Goal: Task Accomplishment & Management: Complete application form

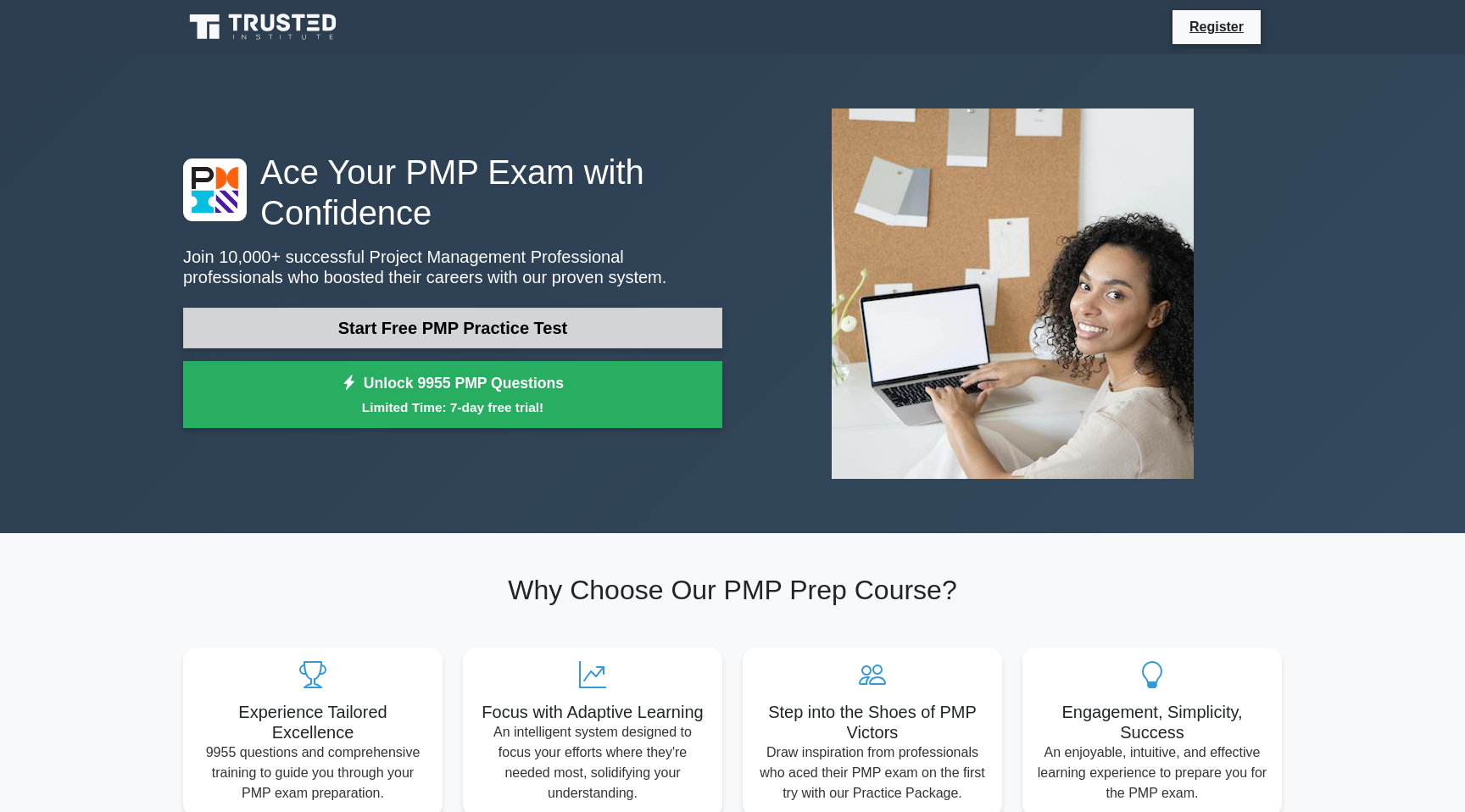
click at [404, 331] on link "Start Free PMP Practice Test" at bounding box center [453, 327] width 539 height 40
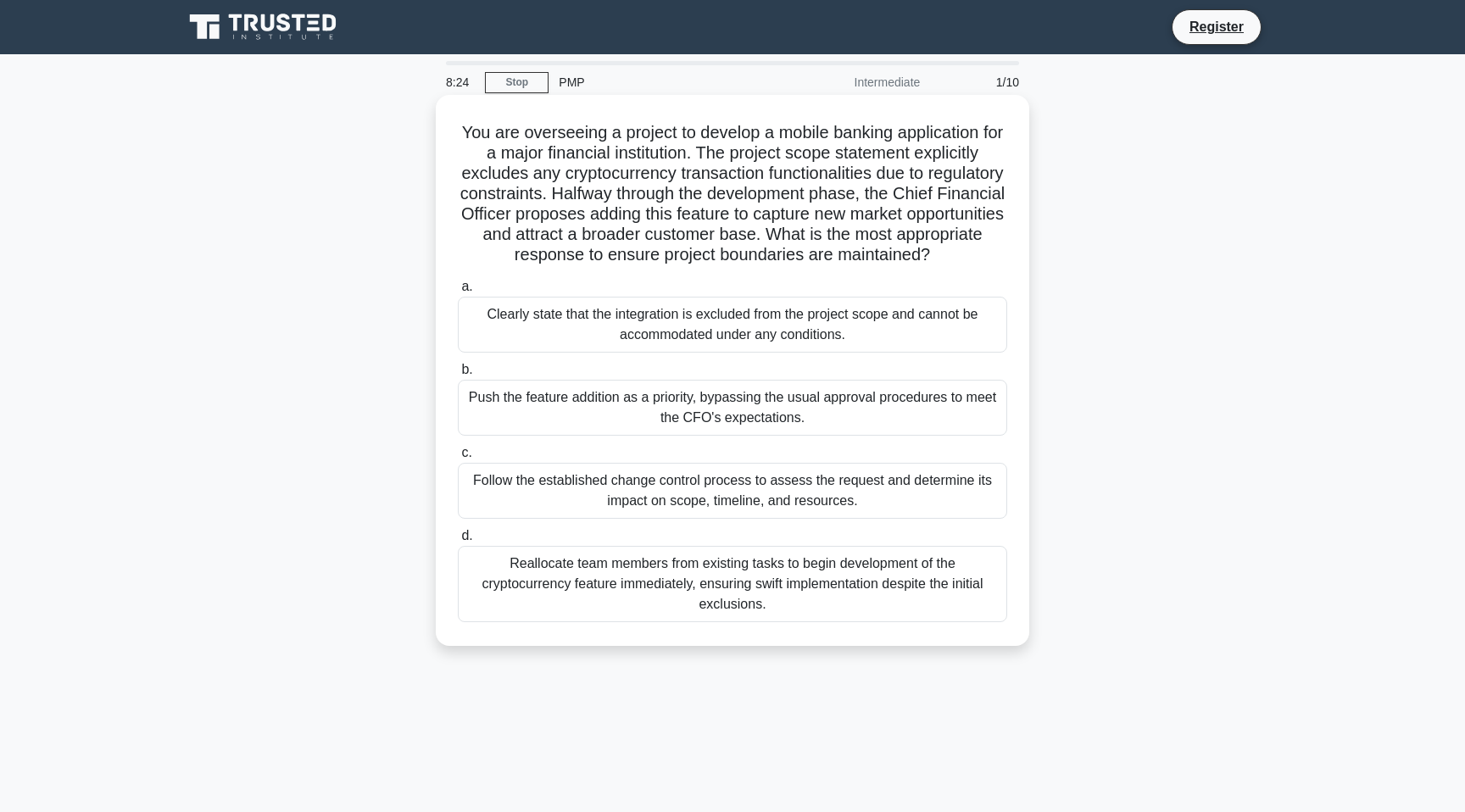
click at [843, 339] on div "Clearly state that the integration is excluded from the project scope and canno…" at bounding box center [733, 324] width 549 height 56
click at [458, 293] on input "a. Clearly state that the integration is excluded from the project scope and ca…" at bounding box center [458, 287] width 0 height 11
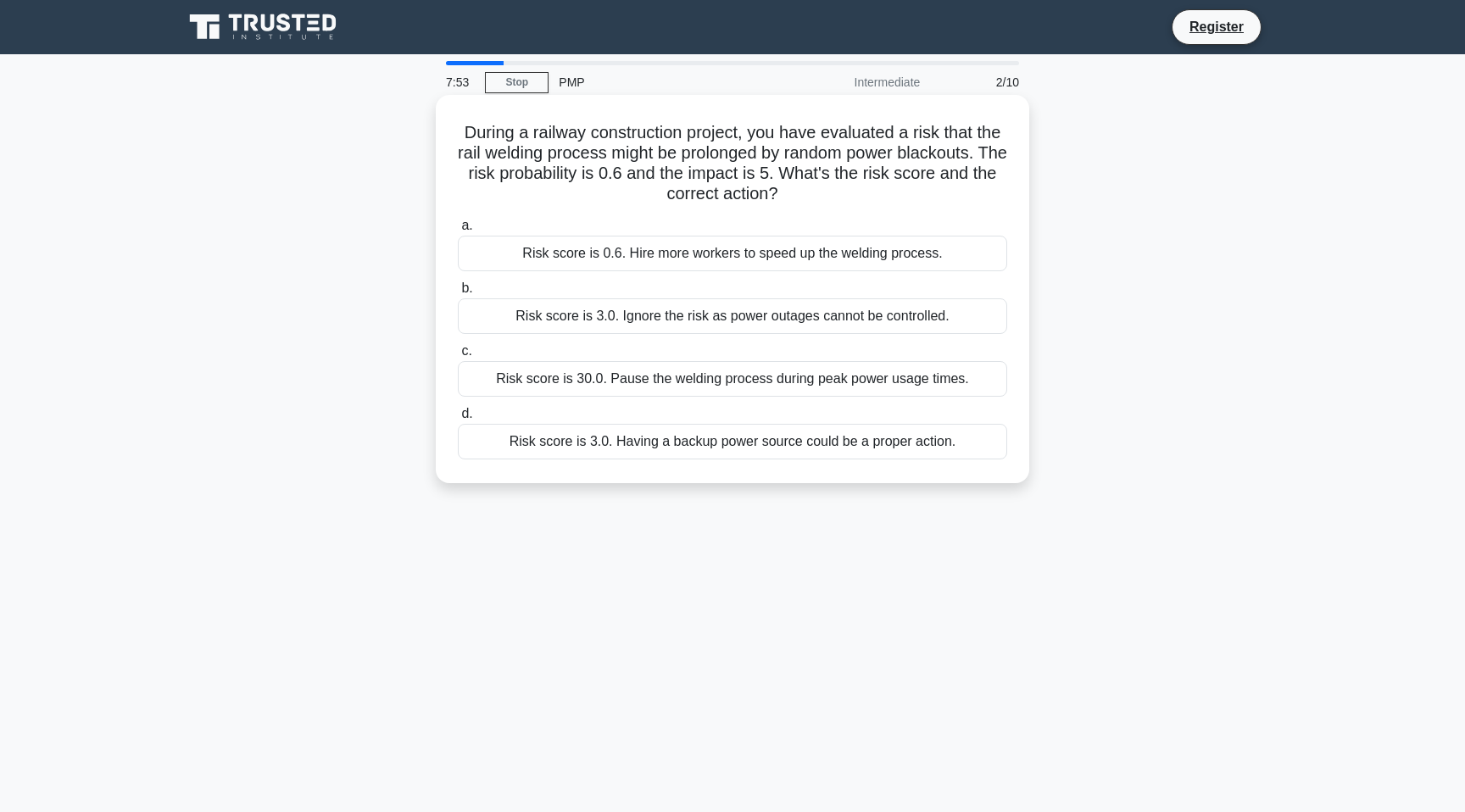
click at [653, 447] on div "Risk score is 3.0. Having a backup power source could be a proper action." at bounding box center [733, 441] width 549 height 36
click at [458, 420] on input "d. Risk score is 3.0. Having a backup power source could be a proper action." at bounding box center [458, 414] width 0 height 11
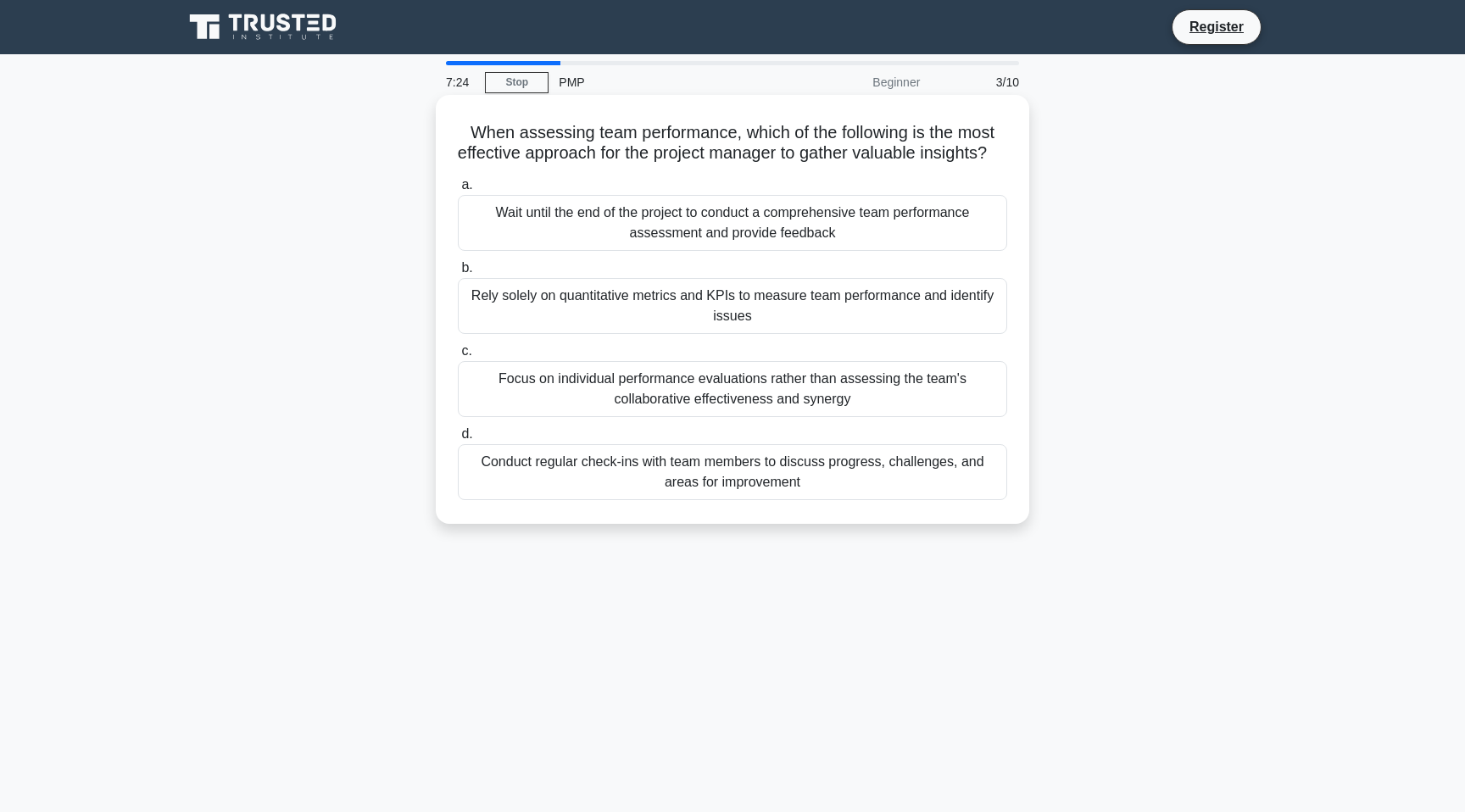
click at [631, 477] on div "Conduct regular check-ins with team members to discuss progress, challenges, an…" at bounding box center [733, 471] width 549 height 56
click at [458, 440] on input "d. Conduct regular check-ins with team members to discuss progress, challenges,…" at bounding box center [458, 435] width 0 height 11
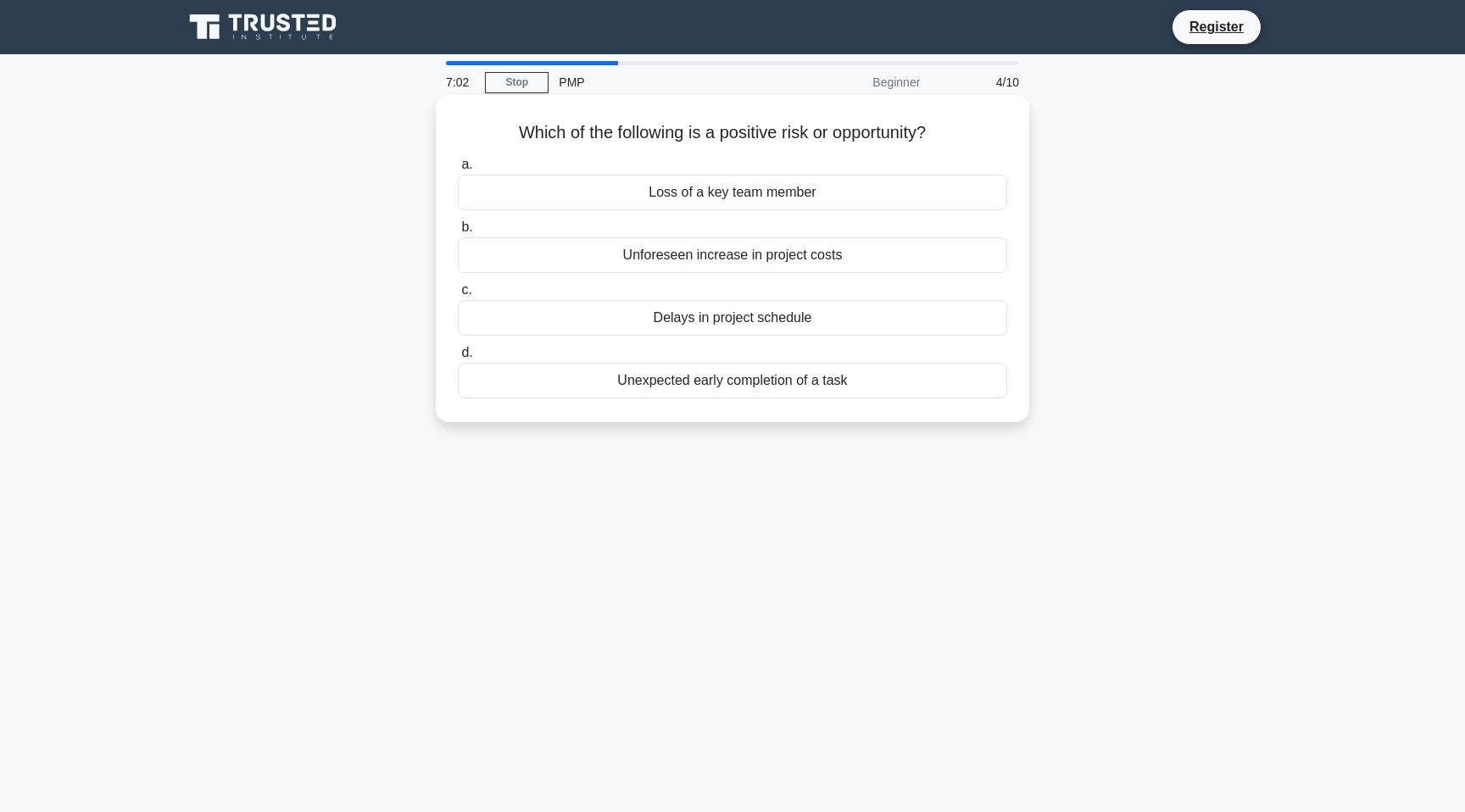
click at [781, 390] on div "Unexpected early completion of a task" at bounding box center [733, 381] width 549 height 36
click at [458, 358] on input "d. Unexpected early completion of a task" at bounding box center [458, 353] width 0 height 11
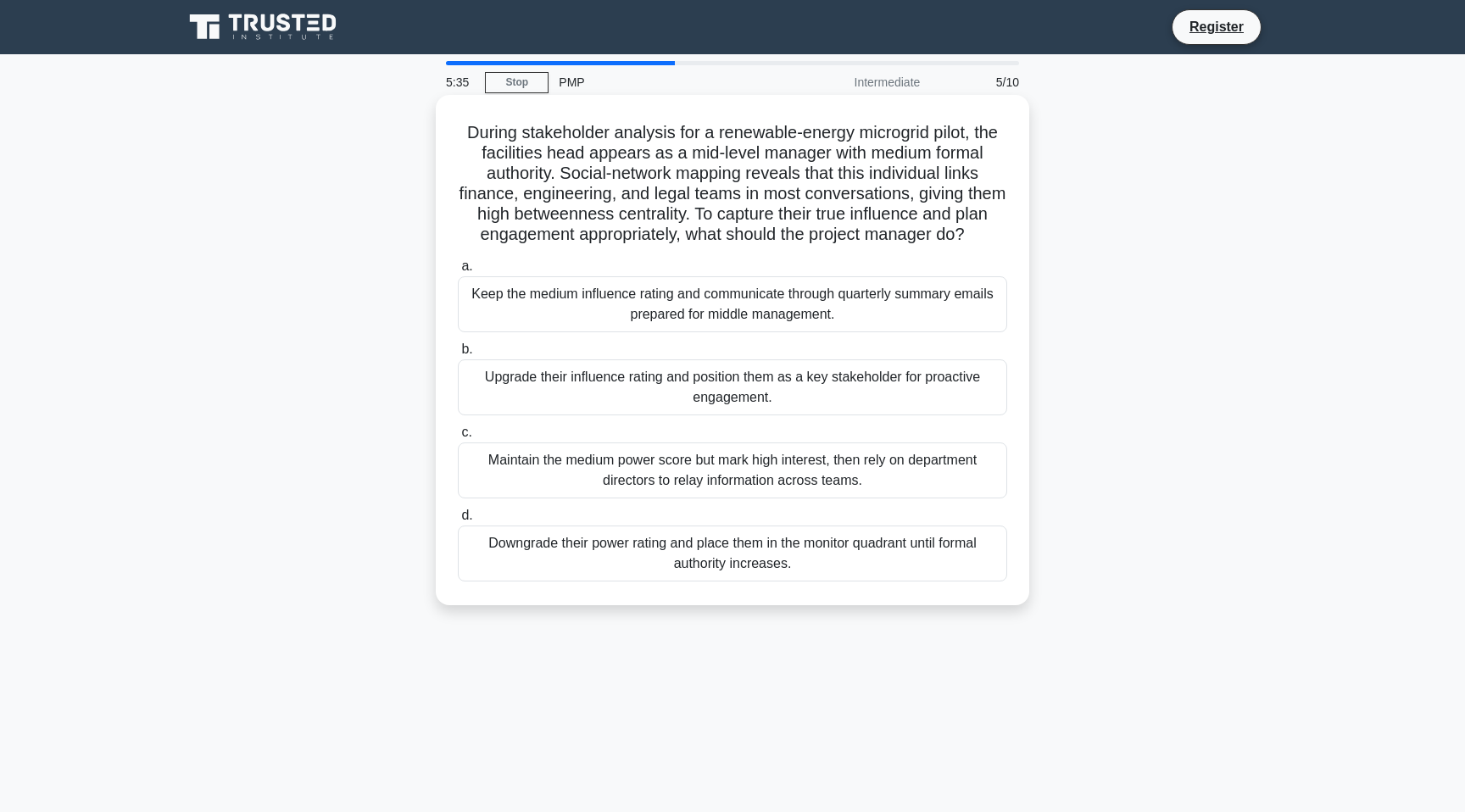
click at [788, 290] on div "Keep the medium influence rating and communicate through quarterly summary emai…" at bounding box center [733, 304] width 549 height 56
click at [458, 272] on input "a. Keep the medium influence rating and communicate through quarterly summary e…" at bounding box center [458, 267] width 0 height 11
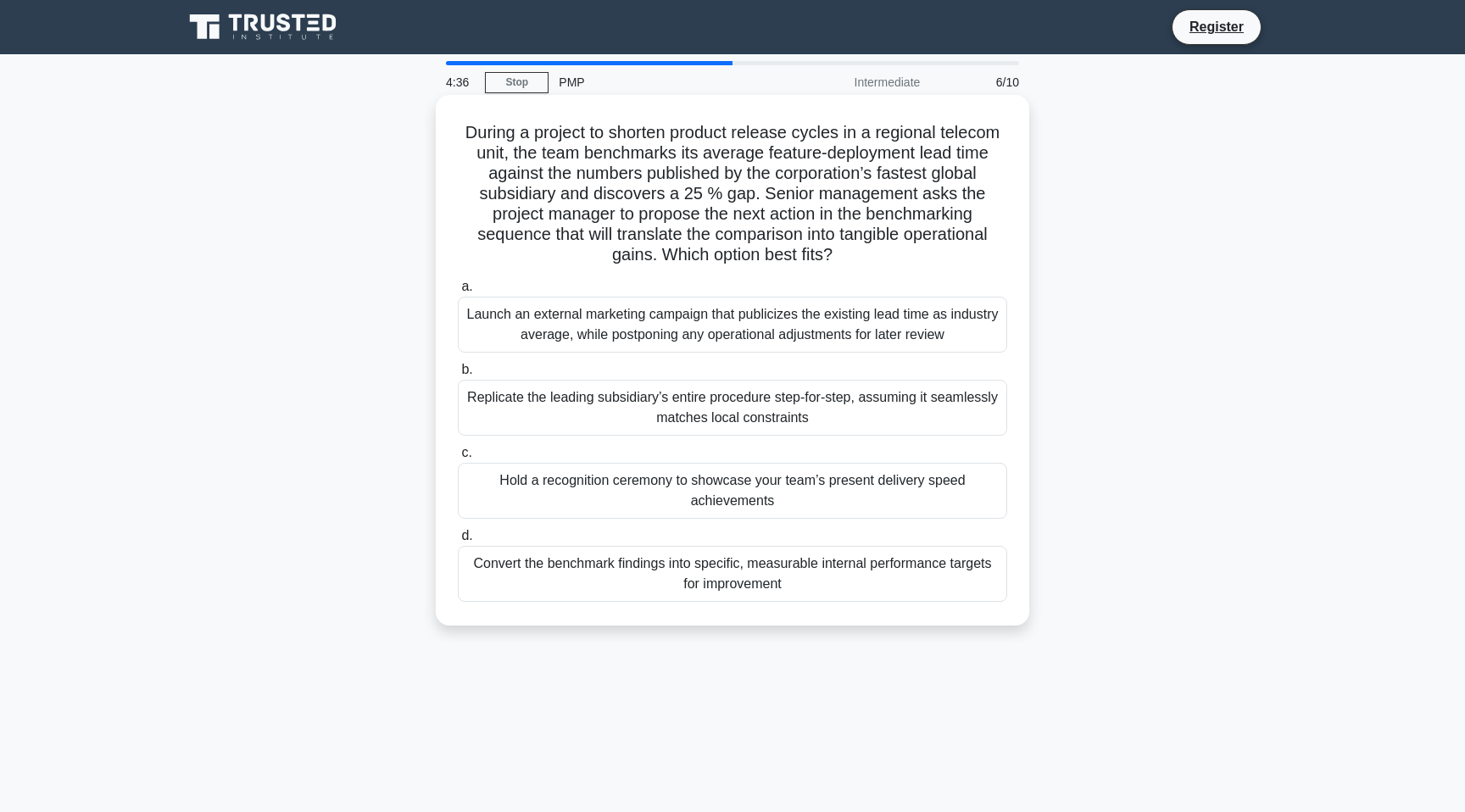
click at [891, 578] on div "Convert the benchmark findings into specific, measurable internal performance t…" at bounding box center [733, 573] width 549 height 56
click at [458, 542] on input "d. Convert the benchmark findings into specific, measurable internal performanc…" at bounding box center [458, 536] width 0 height 11
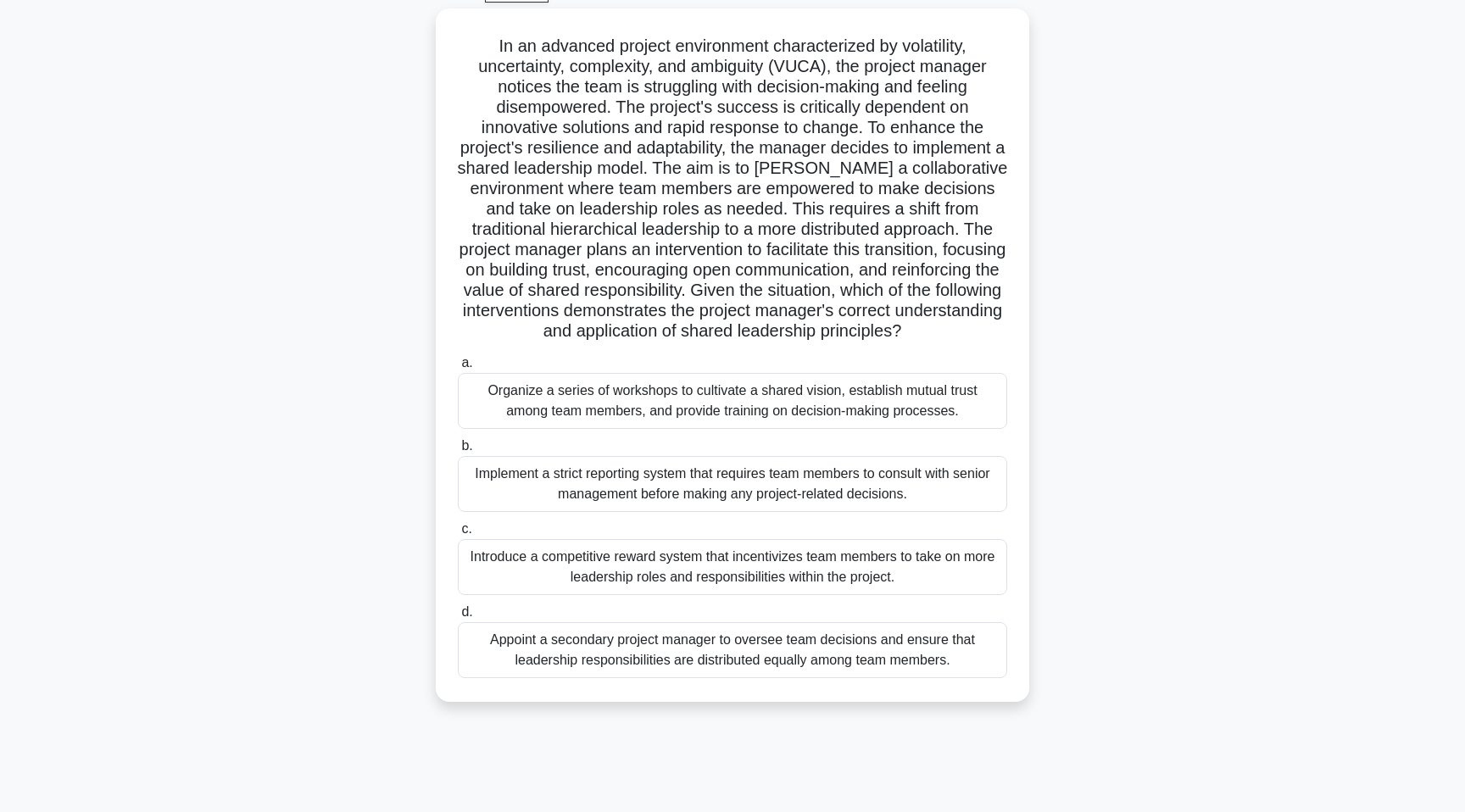
scroll to position [103, 0]
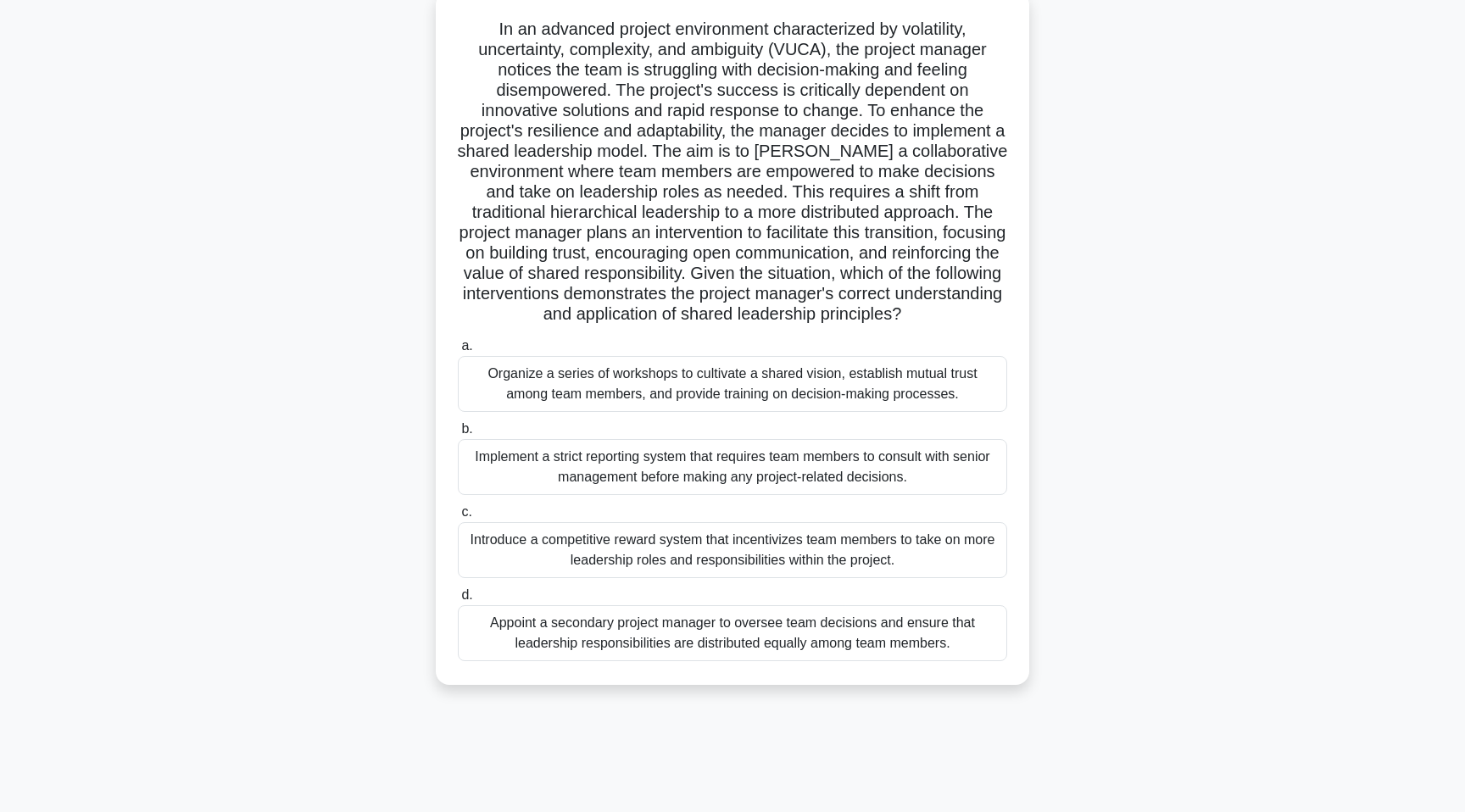
click at [670, 381] on div "Organize a series of workshops to cultivate a shared vision, establish mutual t…" at bounding box center [733, 383] width 549 height 56
click at [458, 352] on input "a. Organize a series of workshops to cultivate a shared vision, establish mutua…" at bounding box center [458, 346] width 0 height 11
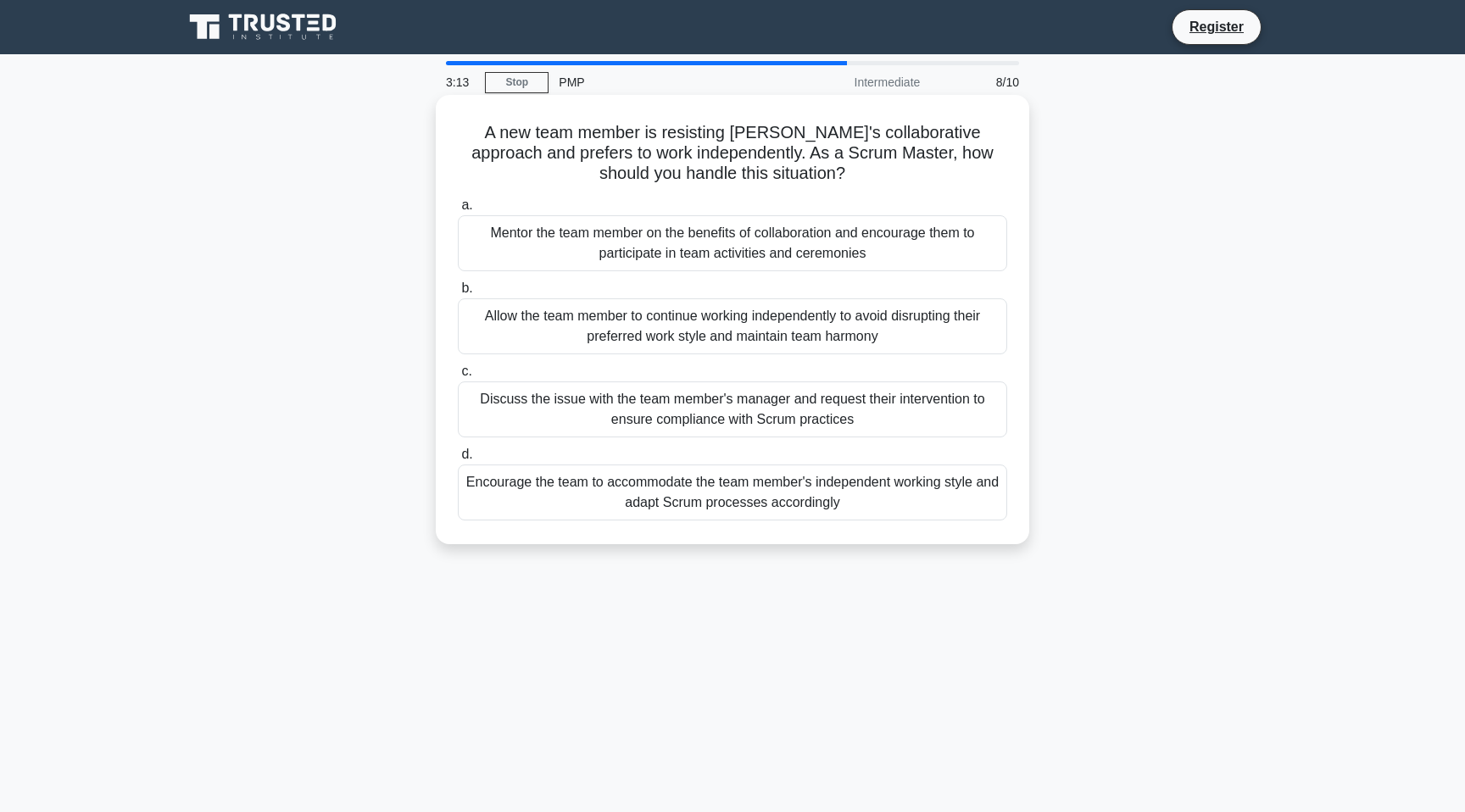
scroll to position [0, 0]
click at [826, 266] on div "Mentor the team member on the benefits of collaboration and encourage them to p…" at bounding box center [733, 243] width 549 height 56
click at [458, 211] on input "a. Mentor the team member on the benefits of collaboration and encourage them t…" at bounding box center [458, 206] width 0 height 11
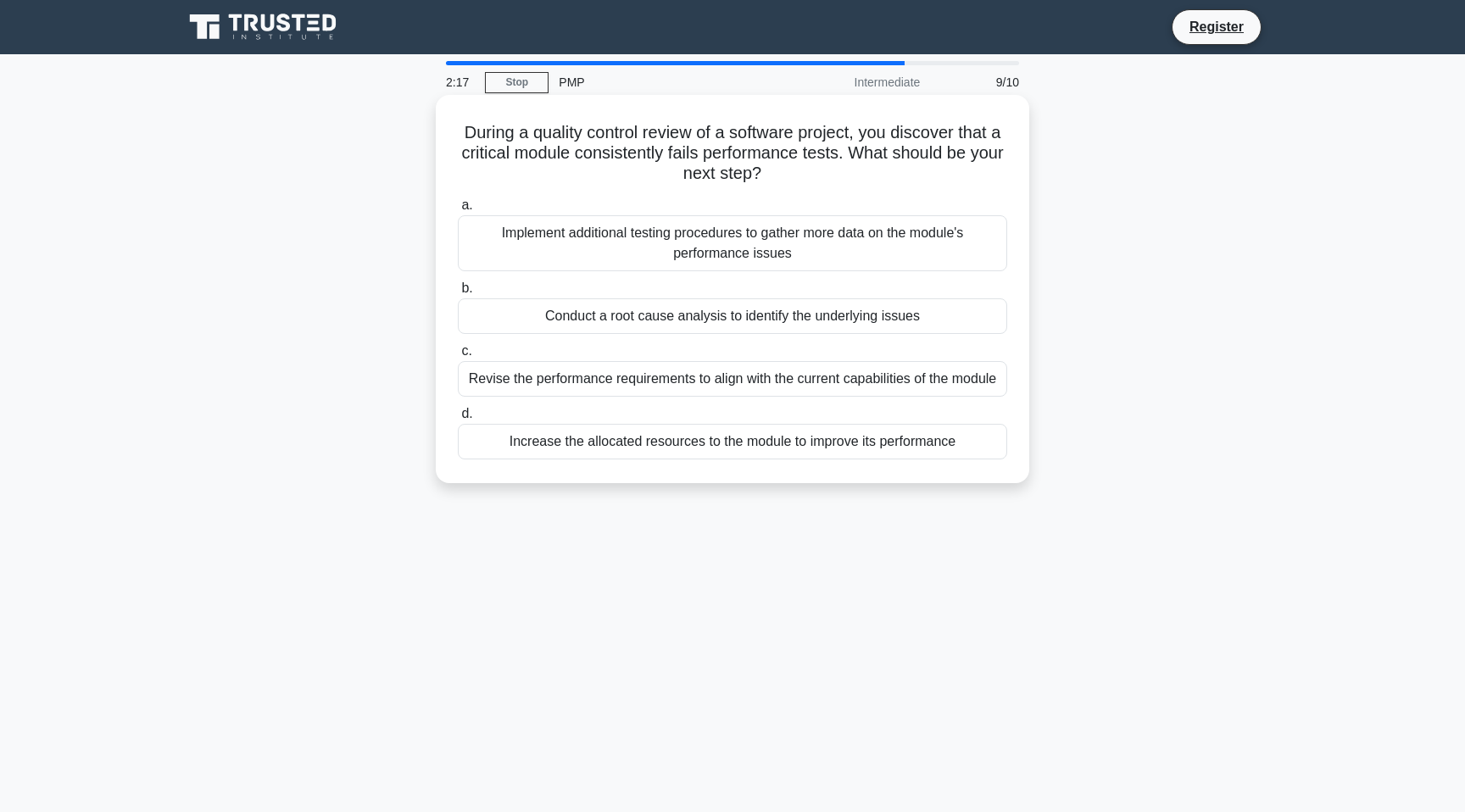
click at [865, 324] on div "Conduct a root cause analysis to identify the underlying issues" at bounding box center [733, 316] width 549 height 36
click at [458, 295] on input "b. Conduct a root cause analysis to identify the underlying issues" at bounding box center [458, 289] width 0 height 11
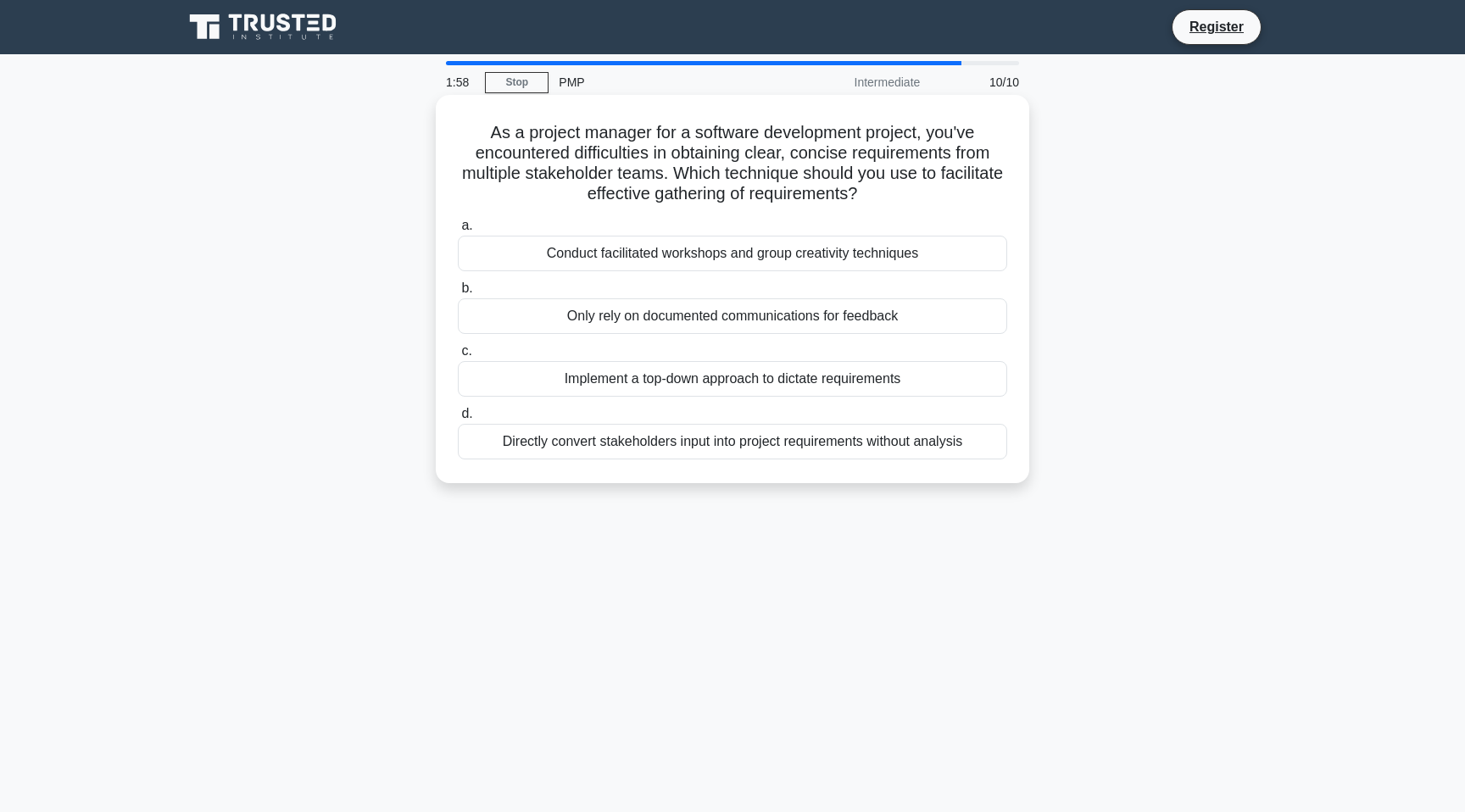
click at [784, 252] on div "Conduct facilitated workshops and group creativity techniques" at bounding box center [733, 253] width 549 height 36
click at [458, 231] on input "a. Conduct facilitated workshops and group creativity techniques" at bounding box center [458, 226] width 0 height 11
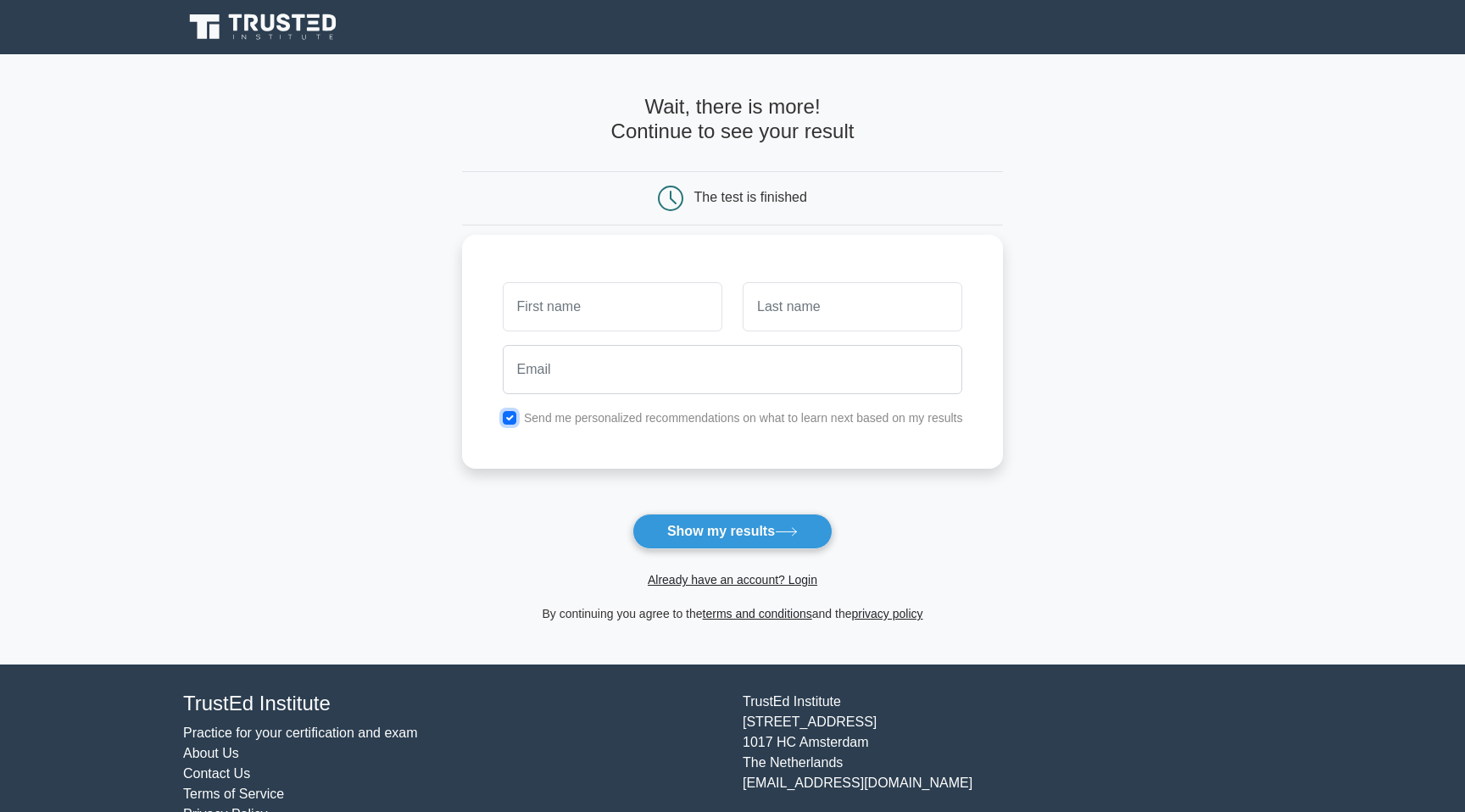
click at [510, 422] on input "checkbox" at bounding box center [509, 418] width 13 height 13
click at [541, 325] on input "text" at bounding box center [612, 307] width 219 height 49
click at [508, 414] on input "checkbox" at bounding box center [509, 418] width 13 height 13
checkbox input "true"
click at [557, 328] on input "text" at bounding box center [612, 307] width 219 height 49
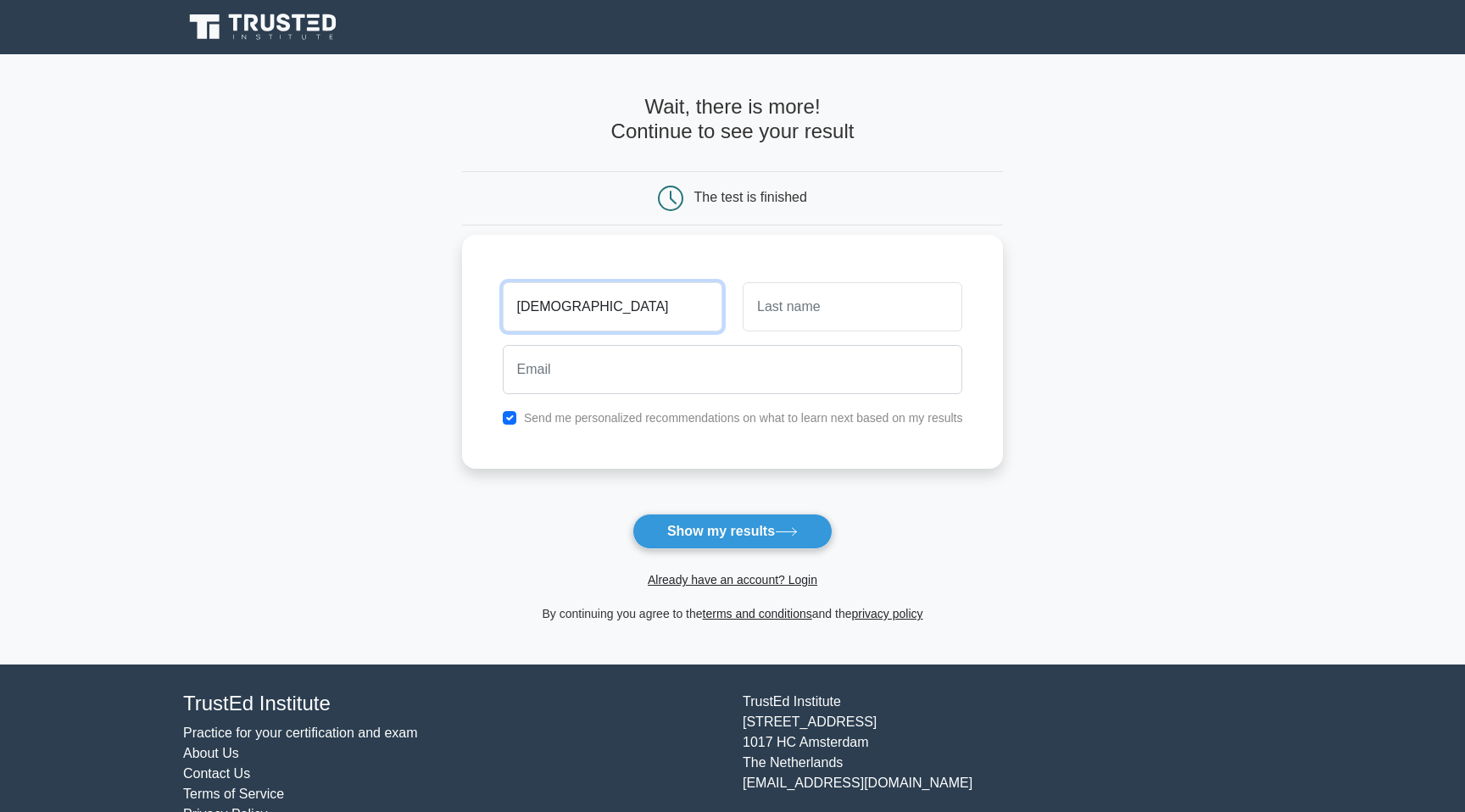
type input "Shiva"
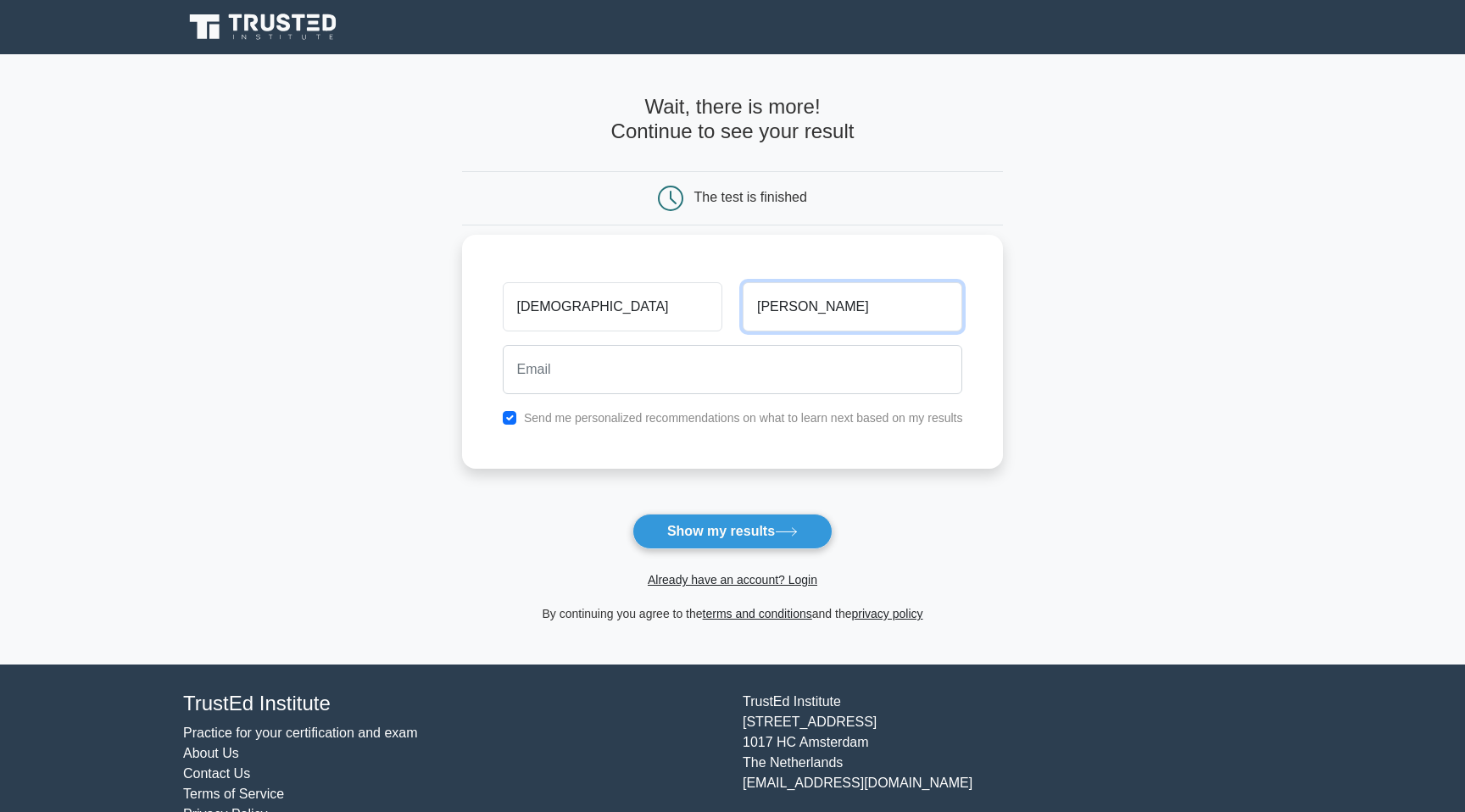
type input "Kumar"
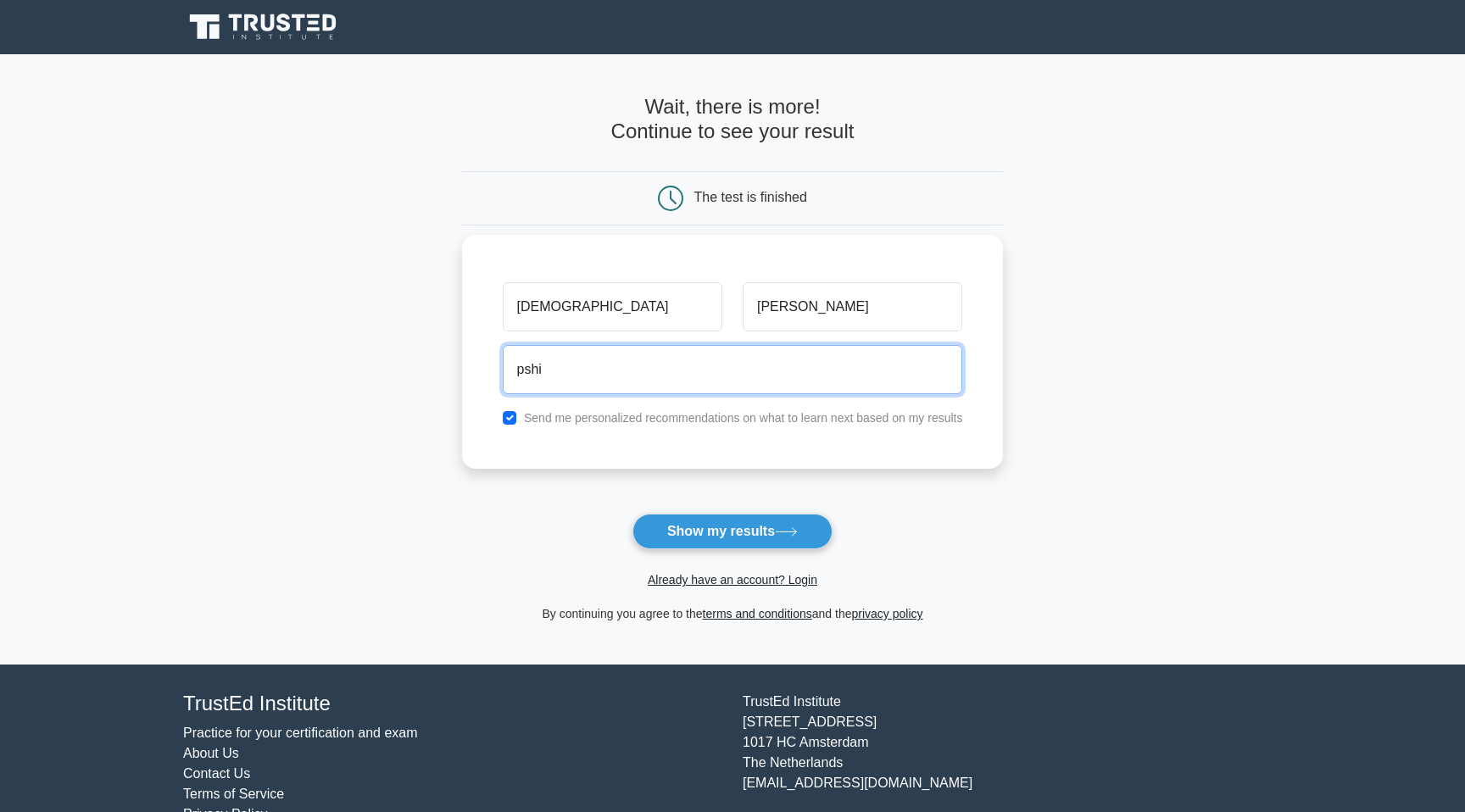
type input "pshivakumar31101989@gmail.com"
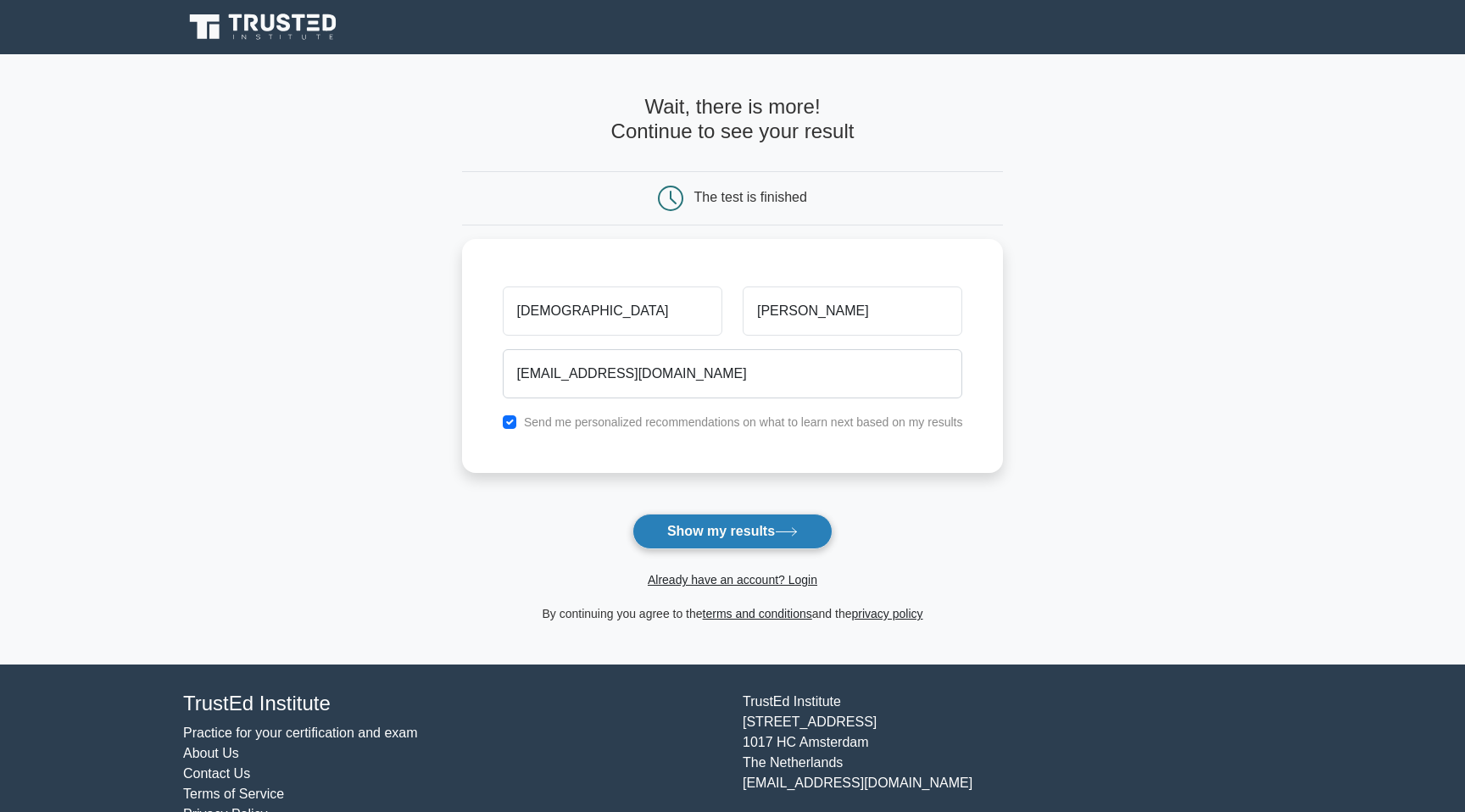
click at [752, 538] on button "Show my results" at bounding box center [732, 532] width 200 height 36
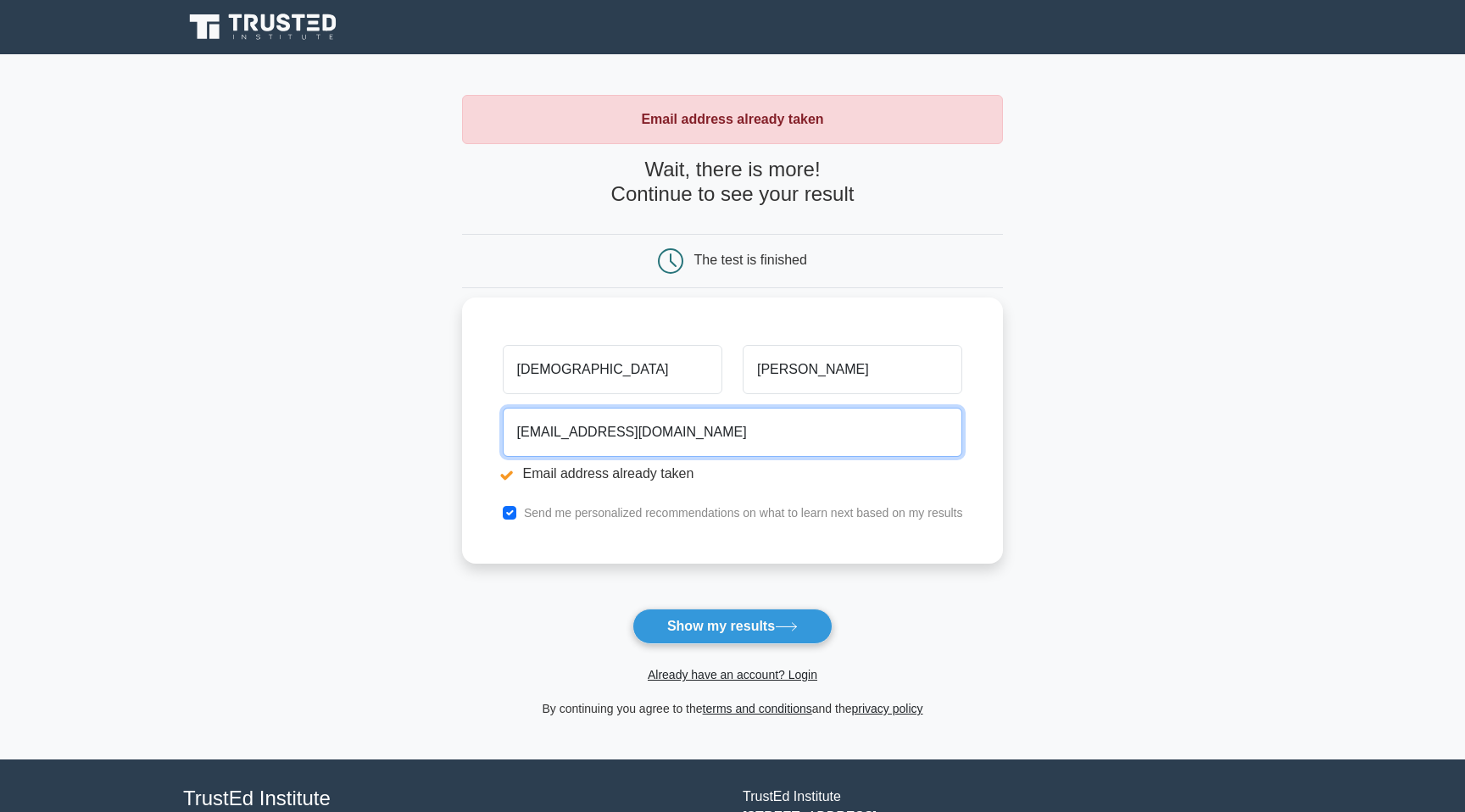
click at [750, 438] on input "pshivakumar31101989@gmail.com" at bounding box center [732, 432] width 460 height 49
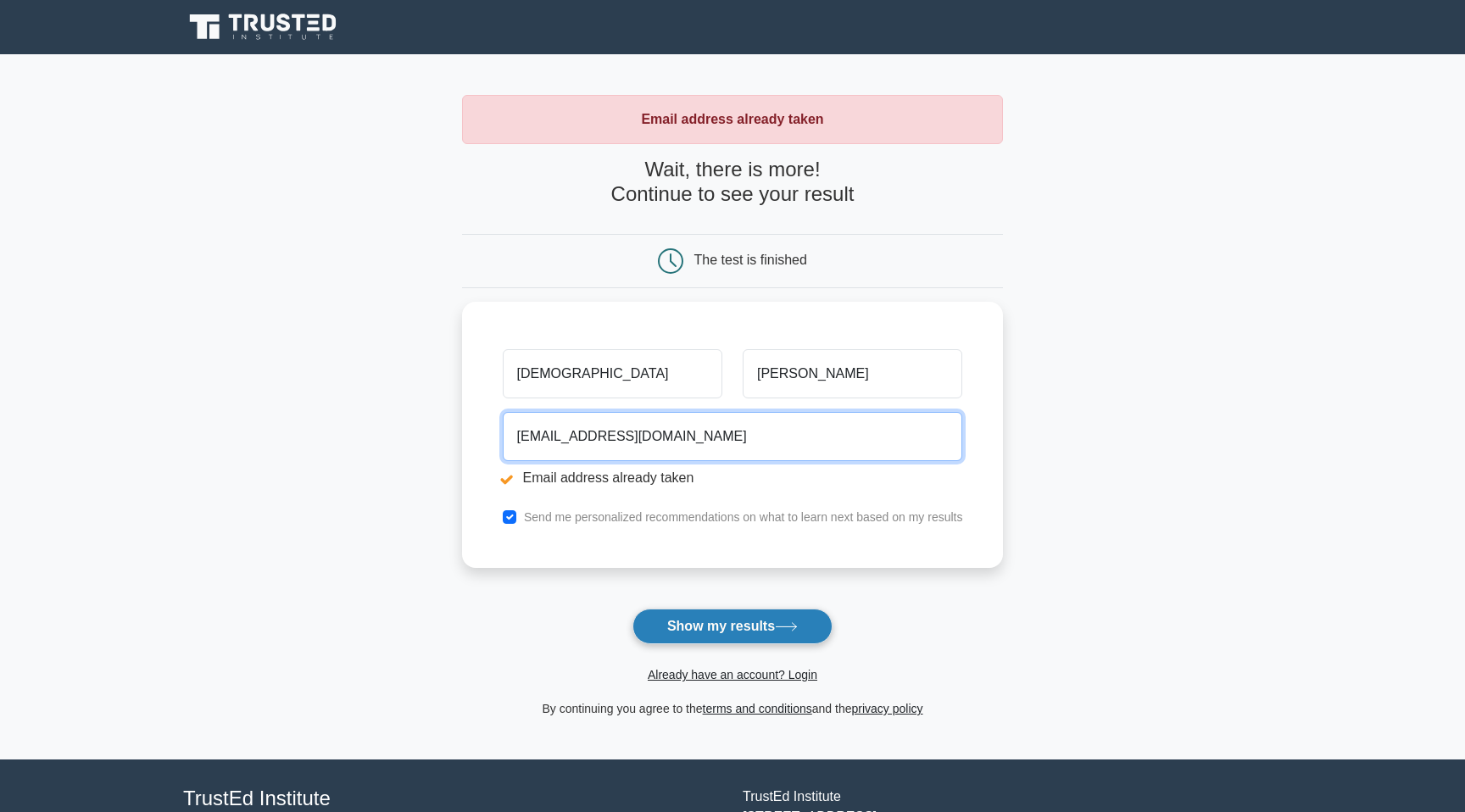
type input "shivakumarpunjari@gmail.com"
click at [698, 634] on button "Show my results" at bounding box center [732, 627] width 200 height 36
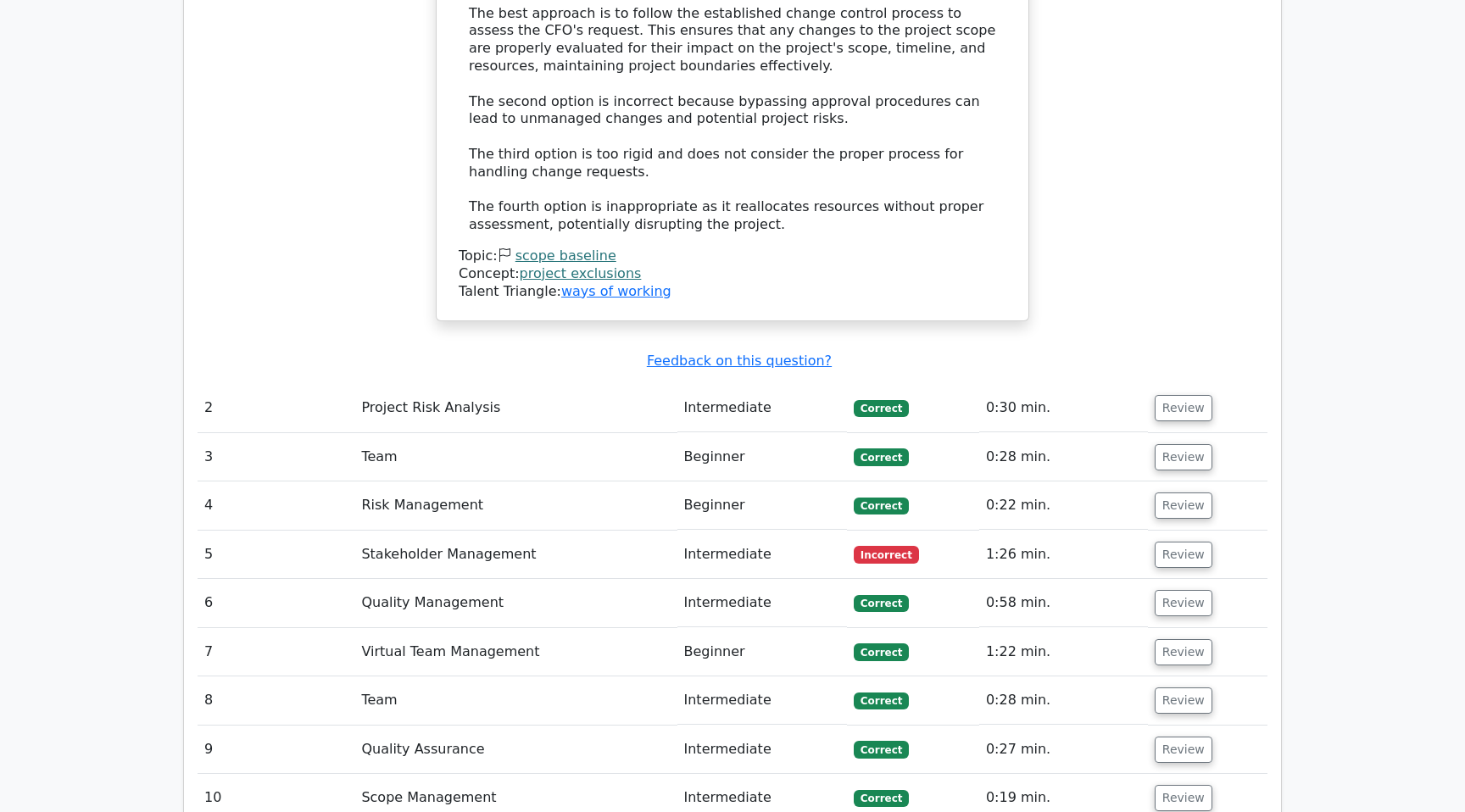
scroll to position [2265, 0]
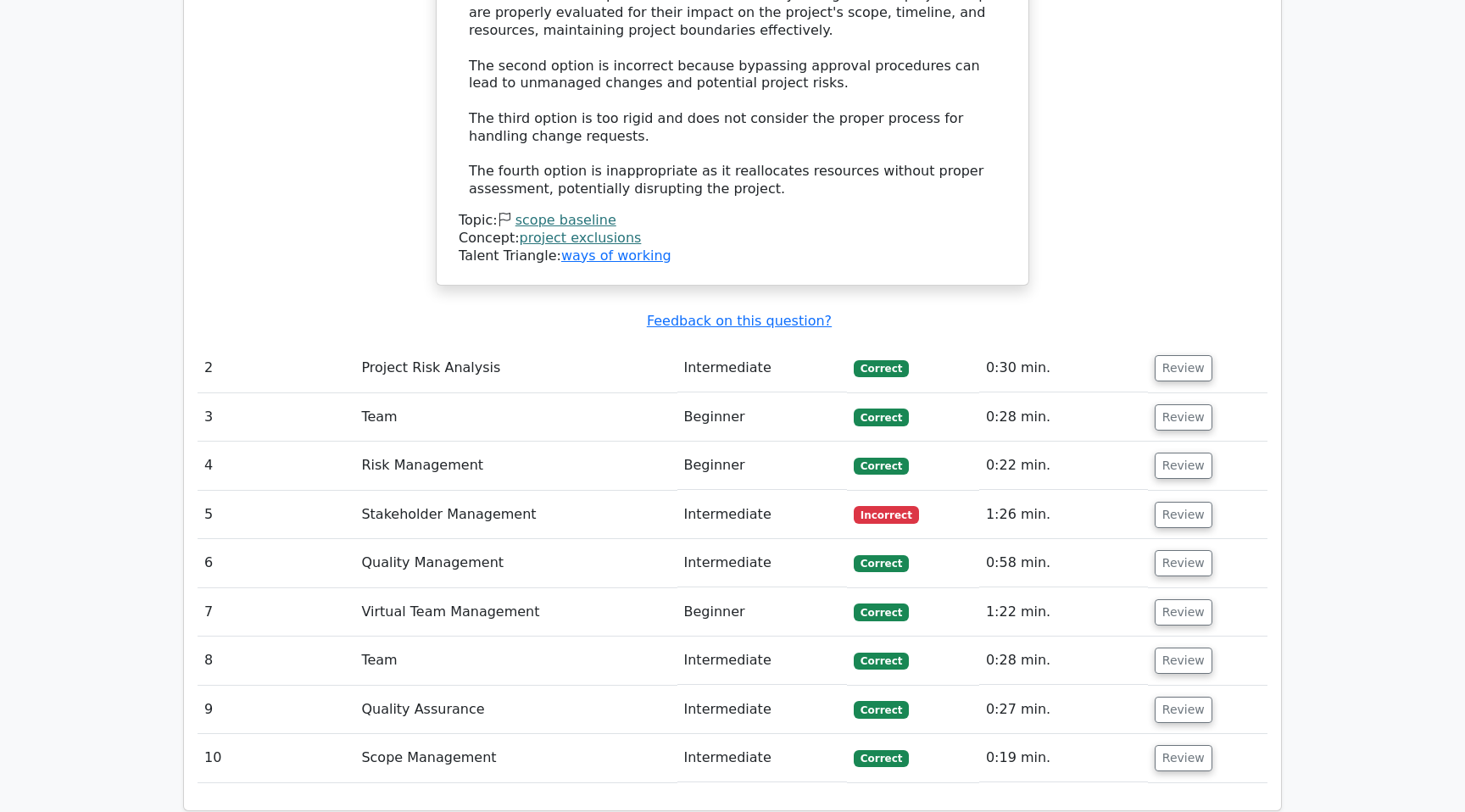
click at [457, 491] on td "Stakeholder Management" at bounding box center [516, 515] width 322 height 48
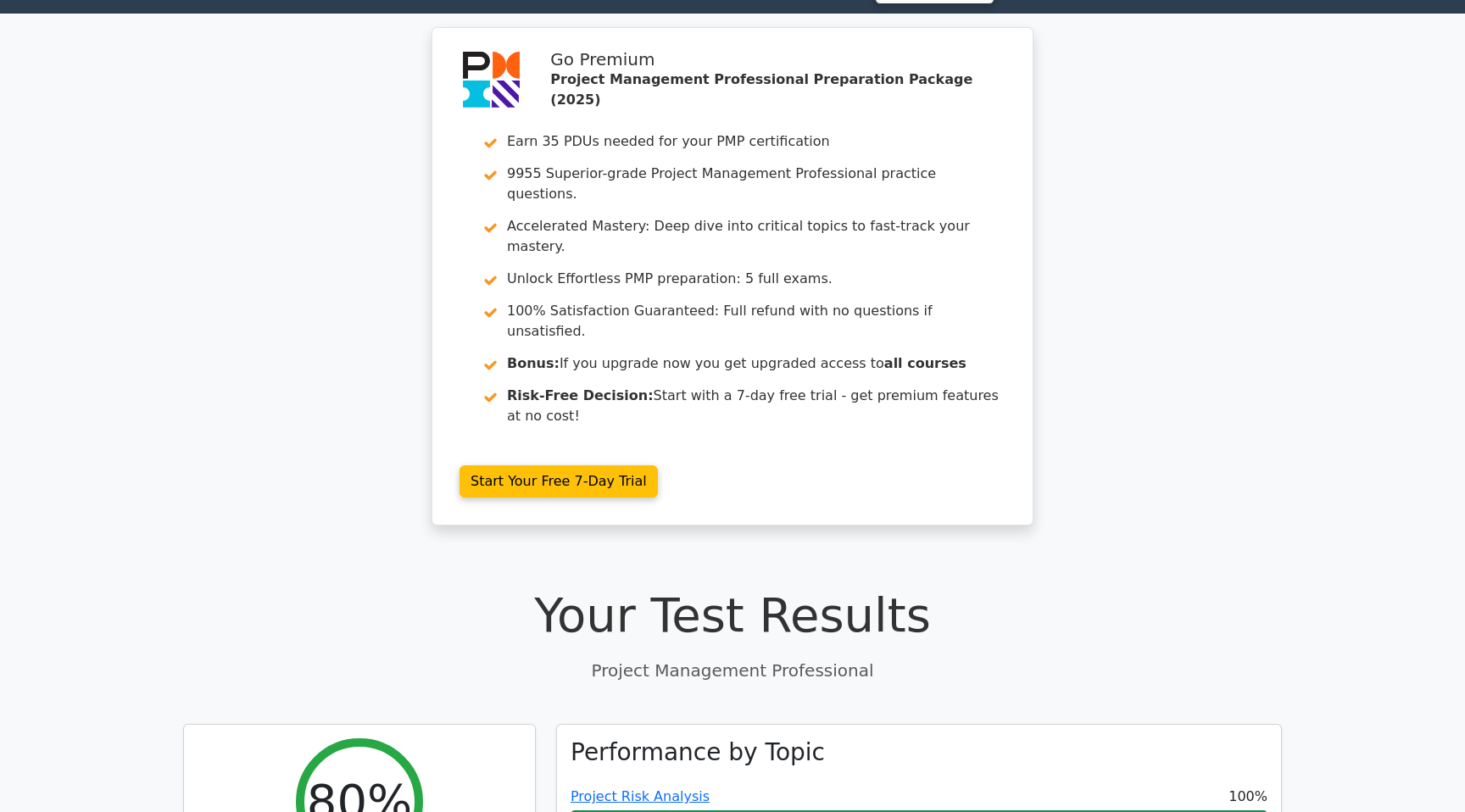
scroll to position [16, 0]
